Goal: Information Seeking & Learning: Learn about a topic

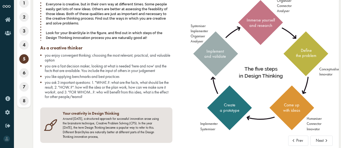
scroll to position [41, 0]
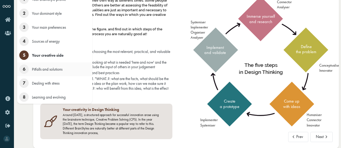
click at [29, 69] on li "6 Pitfalls and solutions" at bounding box center [54, 69] width 75 height 14
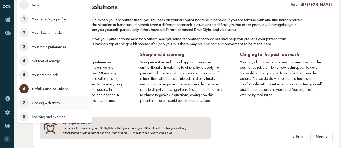
click at [23, 105] on span "7" at bounding box center [23, 102] width 9 height 9
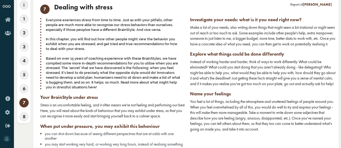
click at [154, 66] on div "Everyone exeriences stress from time to time. Just as with your pitfalls, other…" at bounding box center [113, 53] width 146 height 73
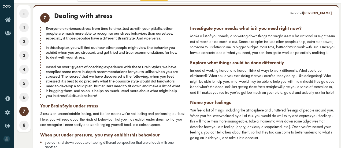
scroll to position [0, 0]
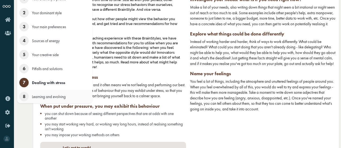
click at [26, 91] on li "8 Learning and evolving" at bounding box center [54, 97] width 75 height 14
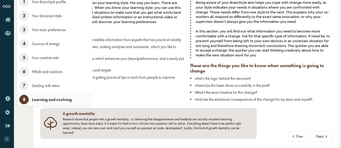
scroll to position [39, 0]
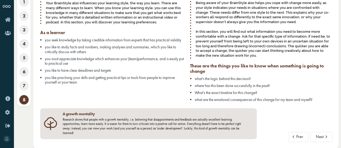
click at [137, 60] on span "you most appreciate knowledge which enhances your (team)performance, and is eas…" at bounding box center [114, 61] width 139 height 10
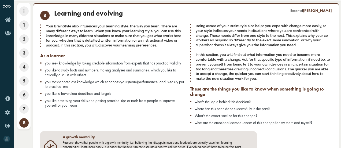
scroll to position [11, 0]
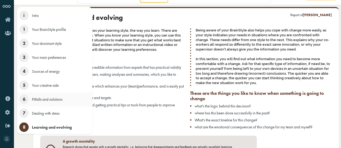
drag, startPoint x: 137, startPoint y: 60, endPoint x: 26, endPoint y: 100, distance: 118.8
click at [26, 100] on span "6" at bounding box center [23, 98] width 9 height 9
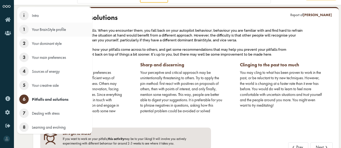
click at [22, 30] on span "1" at bounding box center [23, 29] width 9 height 9
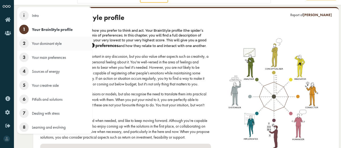
click at [23, 43] on span "2" at bounding box center [23, 43] width 9 height 9
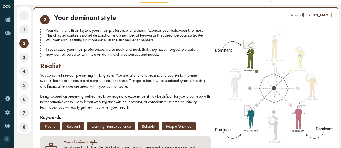
click at [184, 56] on div "Your dominant BrainStyle is your main preference, and thus influences your beha…" at bounding box center [125, 42] width 171 height 29
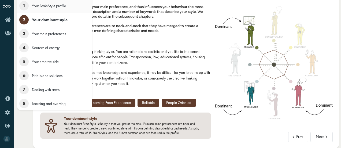
click at [22, 10] on span "1" at bounding box center [23, 5] width 9 height 9
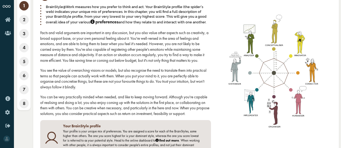
click at [145, 66] on div "1 Your BrainStyle profile BrainStyle@Work measures how you prefer to think and …" at bounding box center [125, 53] width 171 height 126
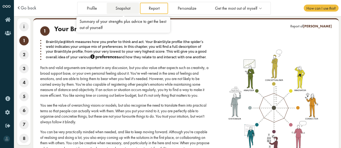
click at [123, 8] on link "Snapshot" at bounding box center [123, 8] width 32 height 11
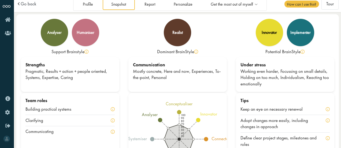
scroll to position [4, 0]
